Goal: Find specific page/section: Find specific page/section

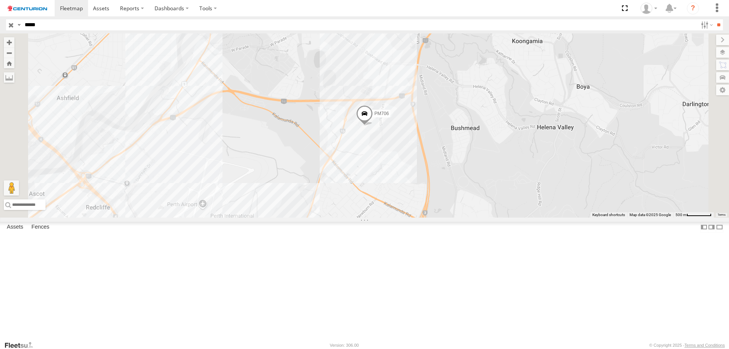
click at [70, 31] on header "Search Query Asset ID Asset Label Registration Manufacturer Model VIN Job ID" at bounding box center [364, 24] width 729 height 17
click at [76, 25] on input "*****" at bounding box center [360, 24] width 676 height 11
type input "**"
click at [715, 19] on input "**" at bounding box center [719, 24] width 9 height 11
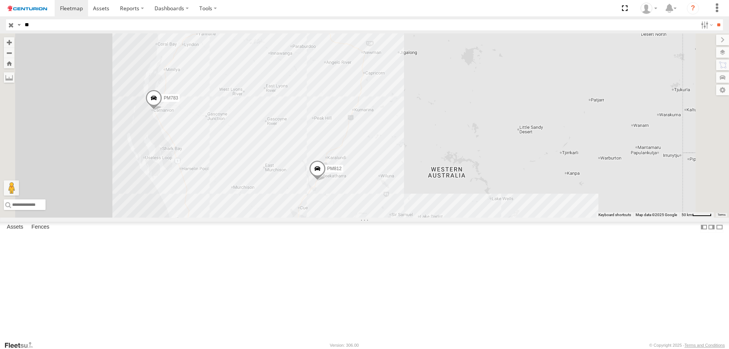
click at [178, 101] on span "PM783" at bounding box center [171, 97] width 14 height 5
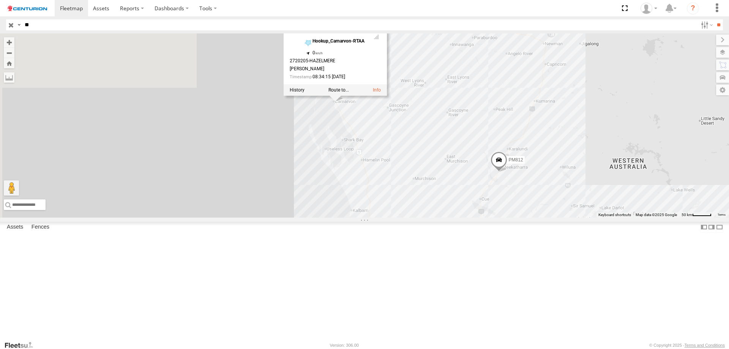
drag, startPoint x: 411, startPoint y: 151, endPoint x: 524, endPoint y: 135, distance: 114.0
click at [524, 135] on div "PM752 PM783 PM673 PM791 PM755 PM850 PM670 PM658 PM812 PM821 PM852 PM851 PM815 P…" at bounding box center [364, 125] width 729 height 184
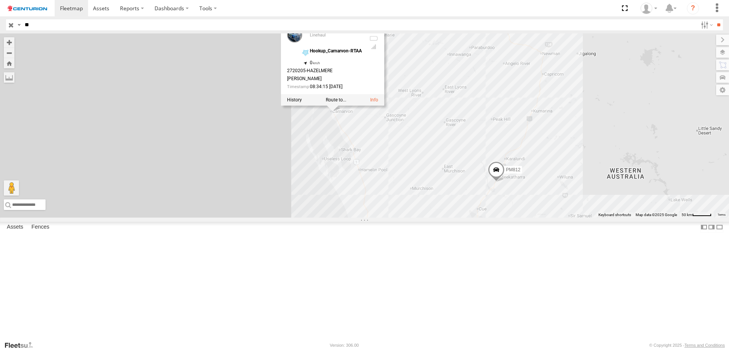
drag, startPoint x: 535, startPoint y: 152, endPoint x: 528, endPoint y: 175, distance: 23.7
click at [528, 175] on div "PM752 PM783 PM673 PM791 PM755 PM850 PM670 PM658 PM812 PM821 PM852 PM851 PM815 P…" at bounding box center [364, 125] width 729 height 184
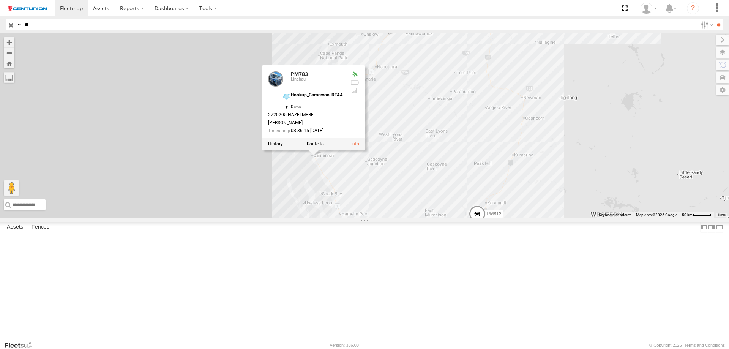
drag, startPoint x: 546, startPoint y: 159, endPoint x: 535, endPoint y: 172, distance: 17.3
click at [535, 172] on div "PM752 PM783 PM673 PM791 PM755 PM850 PM670 PM658 PM812 PM821 PM852 PM851 PM815 P…" at bounding box center [364, 125] width 729 height 184
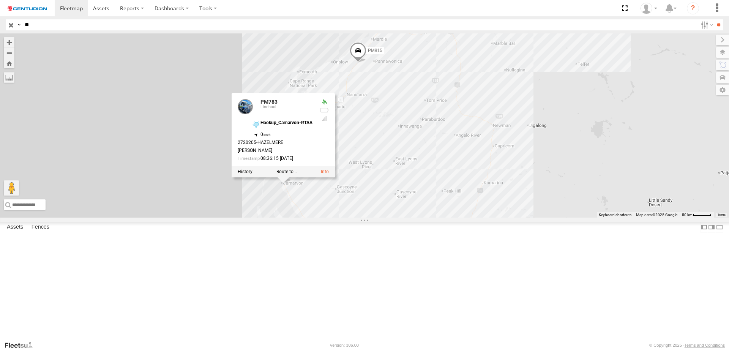
drag, startPoint x: 538, startPoint y: 125, endPoint x: 530, endPoint y: 138, distance: 15.2
click at [530, 138] on div "PM752 PM783 PM673 PM791 PM755 PM850 PM670 PM658 PM812 PM821 PM852 PM851 PM815 P…" at bounding box center [364, 125] width 729 height 184
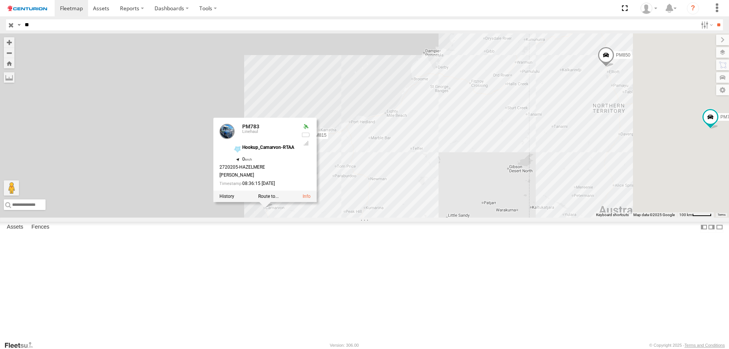
drag, startPoint x: 520, startPoint y: 182, endPoint x: 463, endPoint y: 220, distance: 68.2
click at [463, 218] on div "PM752 PM783 PM673 PM791 PM755 PM850 PM670 PM658 PM812 PM821 PM852 PM851 PM815 P…" at bounding box center [364, 125] width 729 height 184
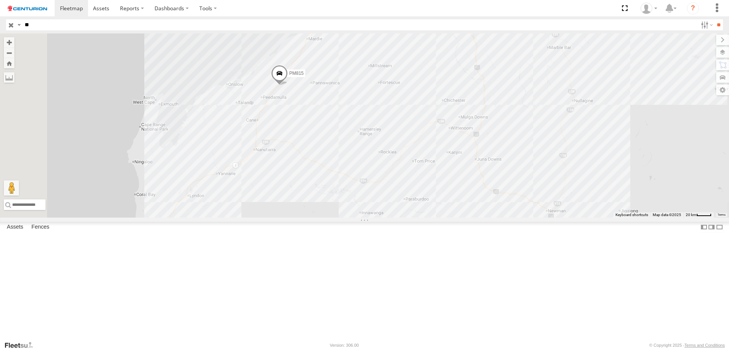
drag, startPoint x: 292, startPoint y: 290, endPoint x: 436, endPoint y: 182, distance: 179.6
click at [436, 182] on div "PM752 PM783 PM673 PM791 PM755 PM850 PM670 PM658 PM812 PM821 PM852 PM851 PM815 P…" at bounding box center [364, 125] width 729 height 184
